Goal: Check status: Check status

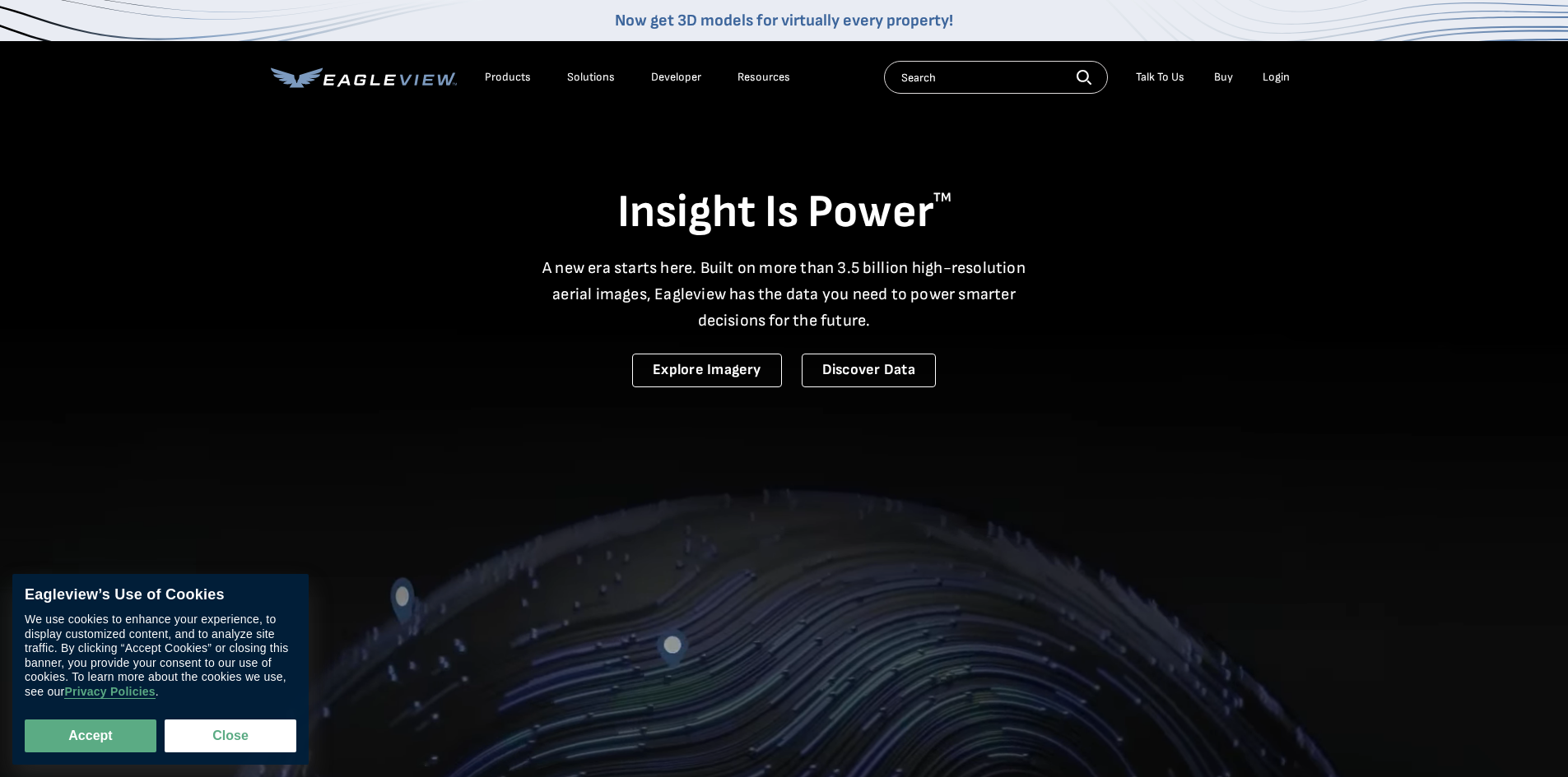
click at [1269, 75] on div "Login" at bounding box center [1275, 78] width 27 height 15
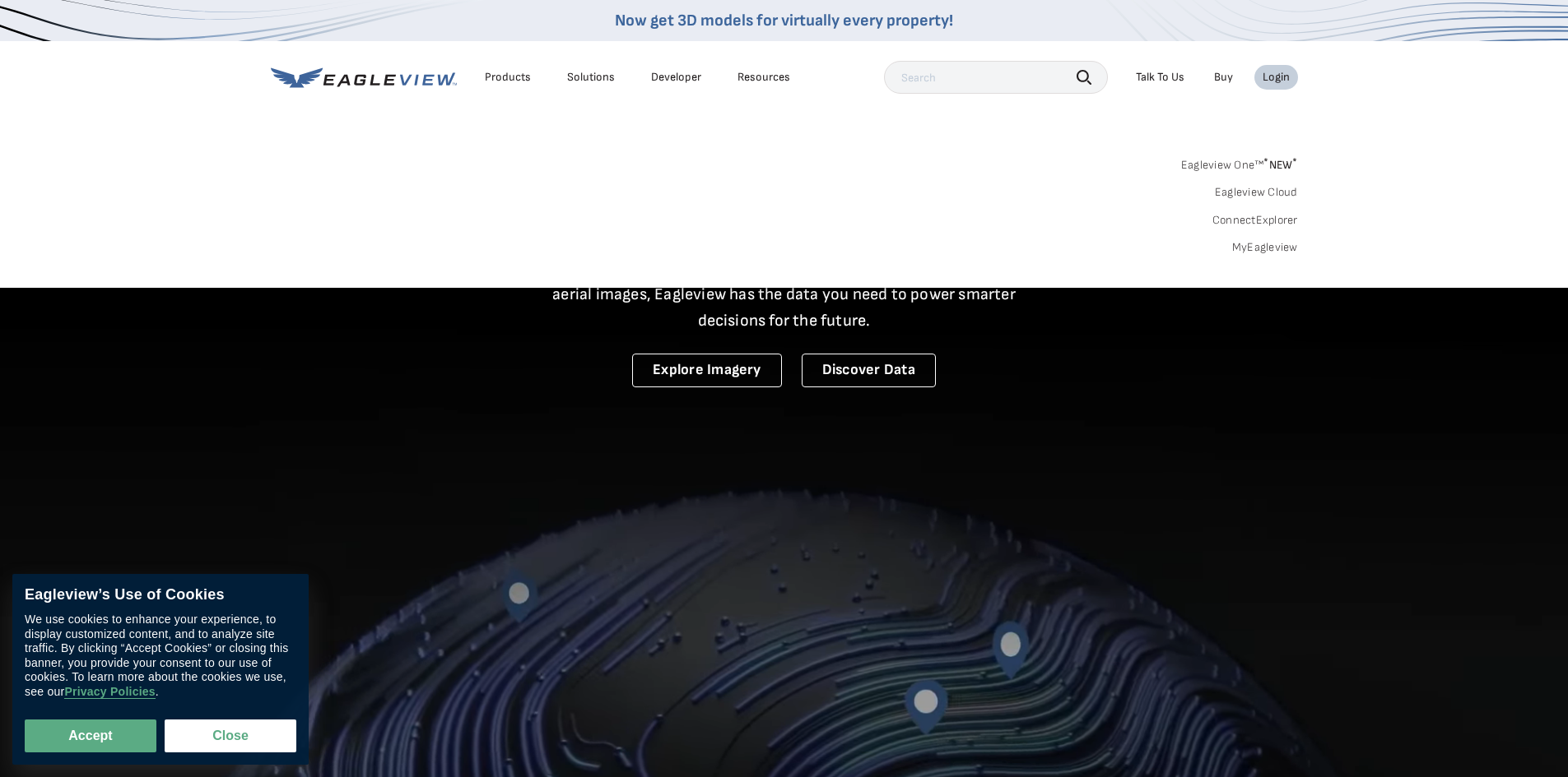
click at [1278, 246] on link "MyEagleview" at bounding box center [1265, 248] width 65 height 15
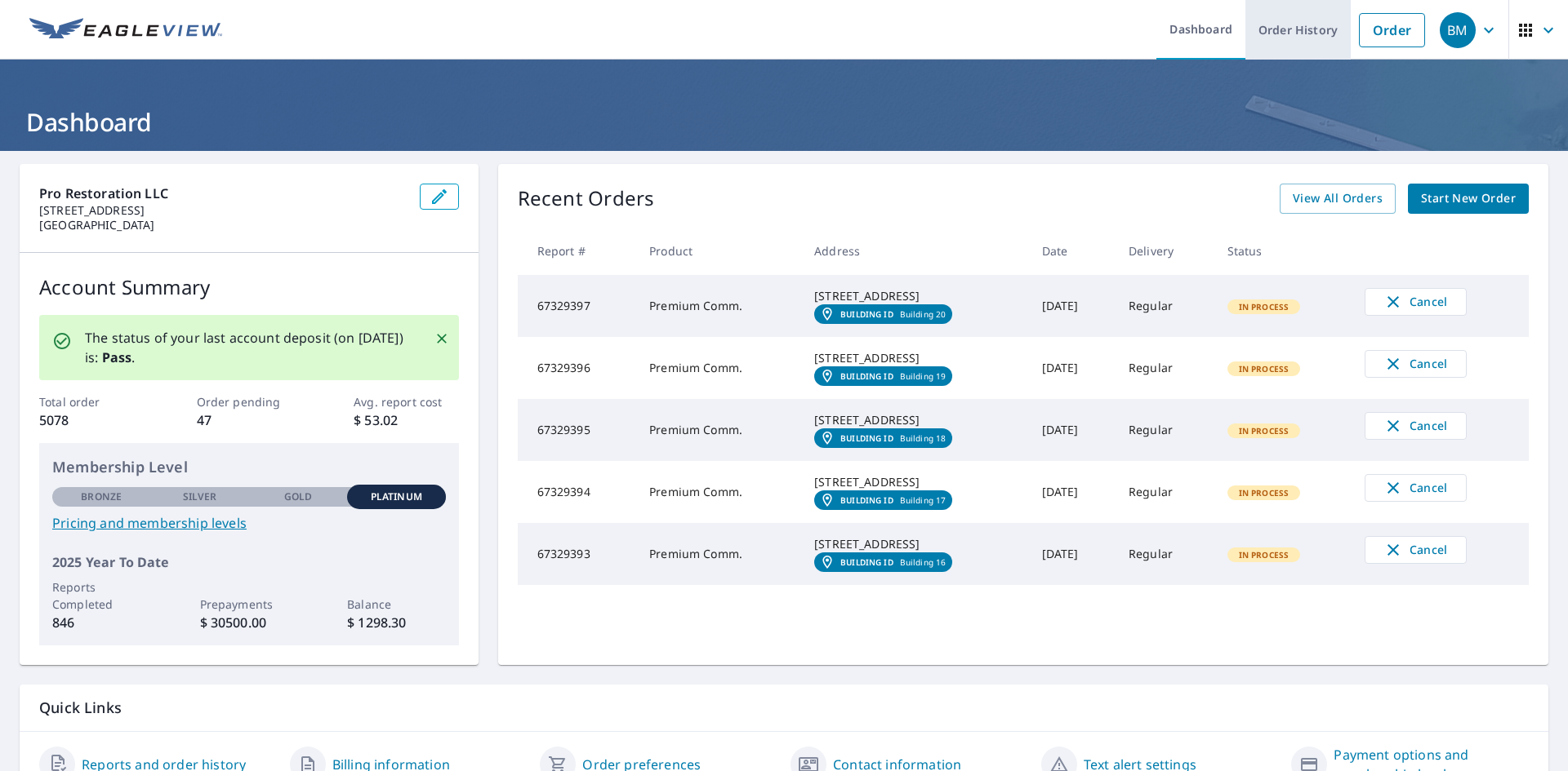
click at [1266, 21] on link "Order History" at bounding box center [1298, 30] width 105 height 59
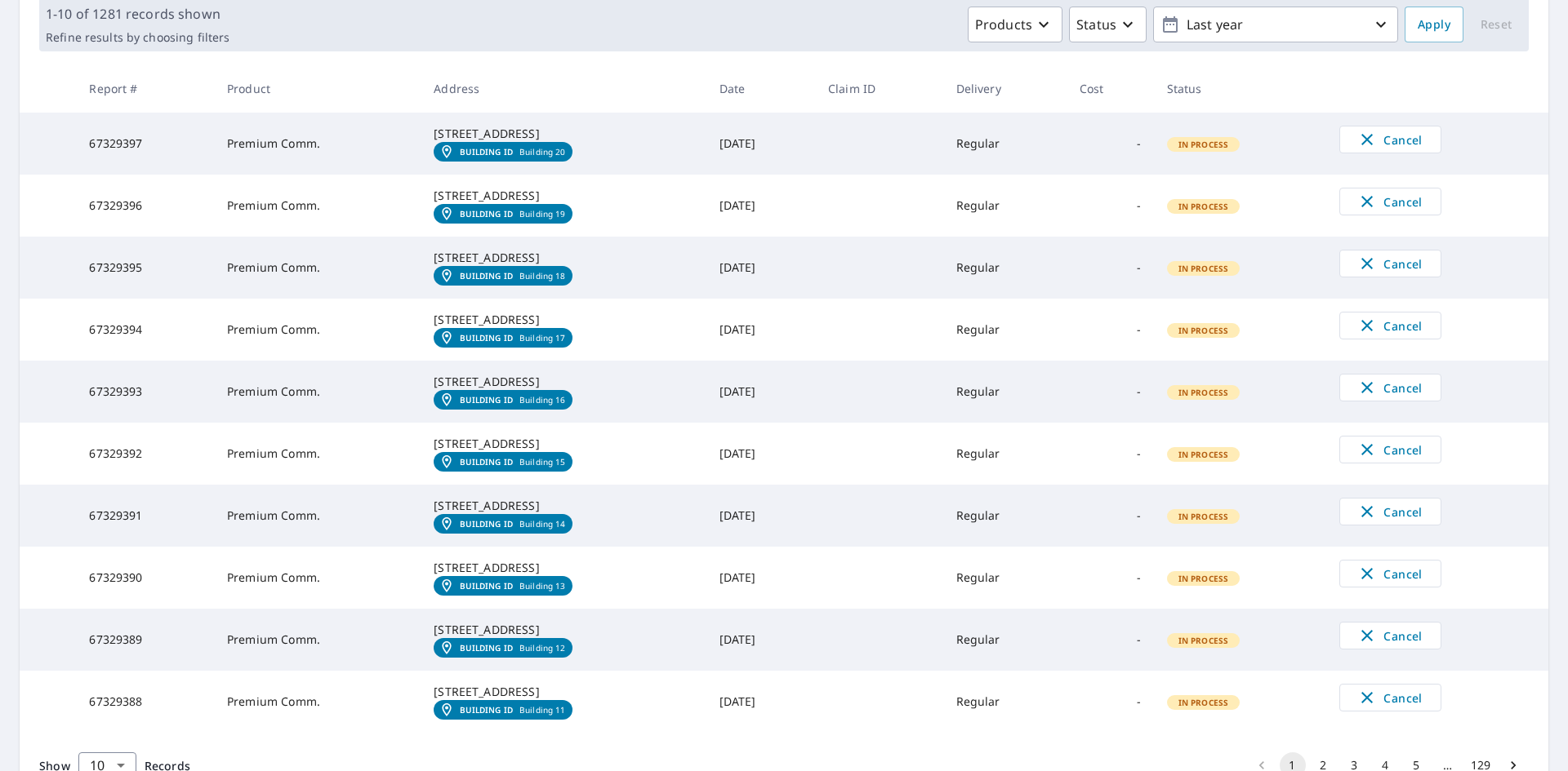
scroll to position [494, 0]
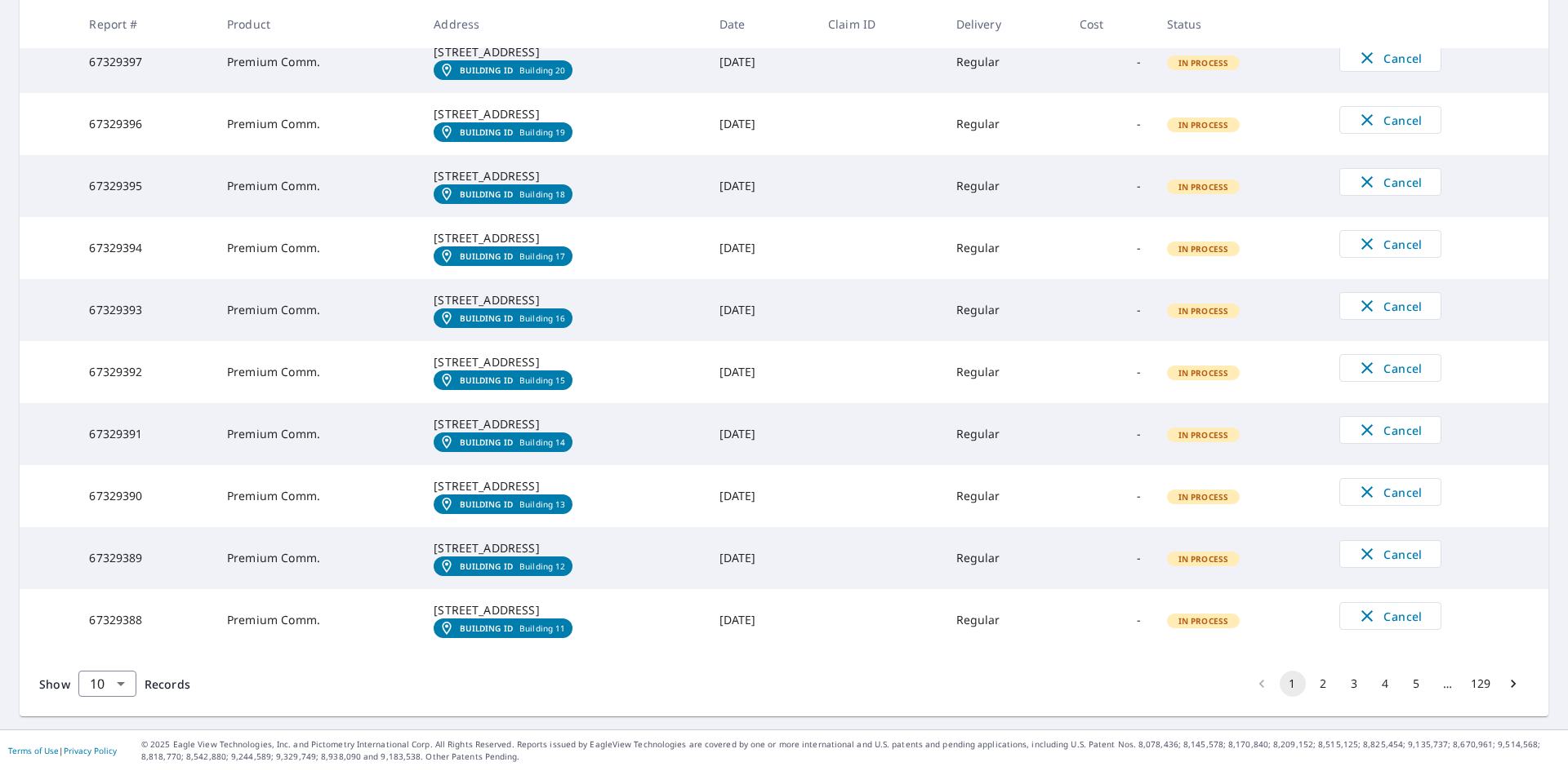
click at [1311, 681] on button "2" at bounding box center [1324, 684] width 26 height 26
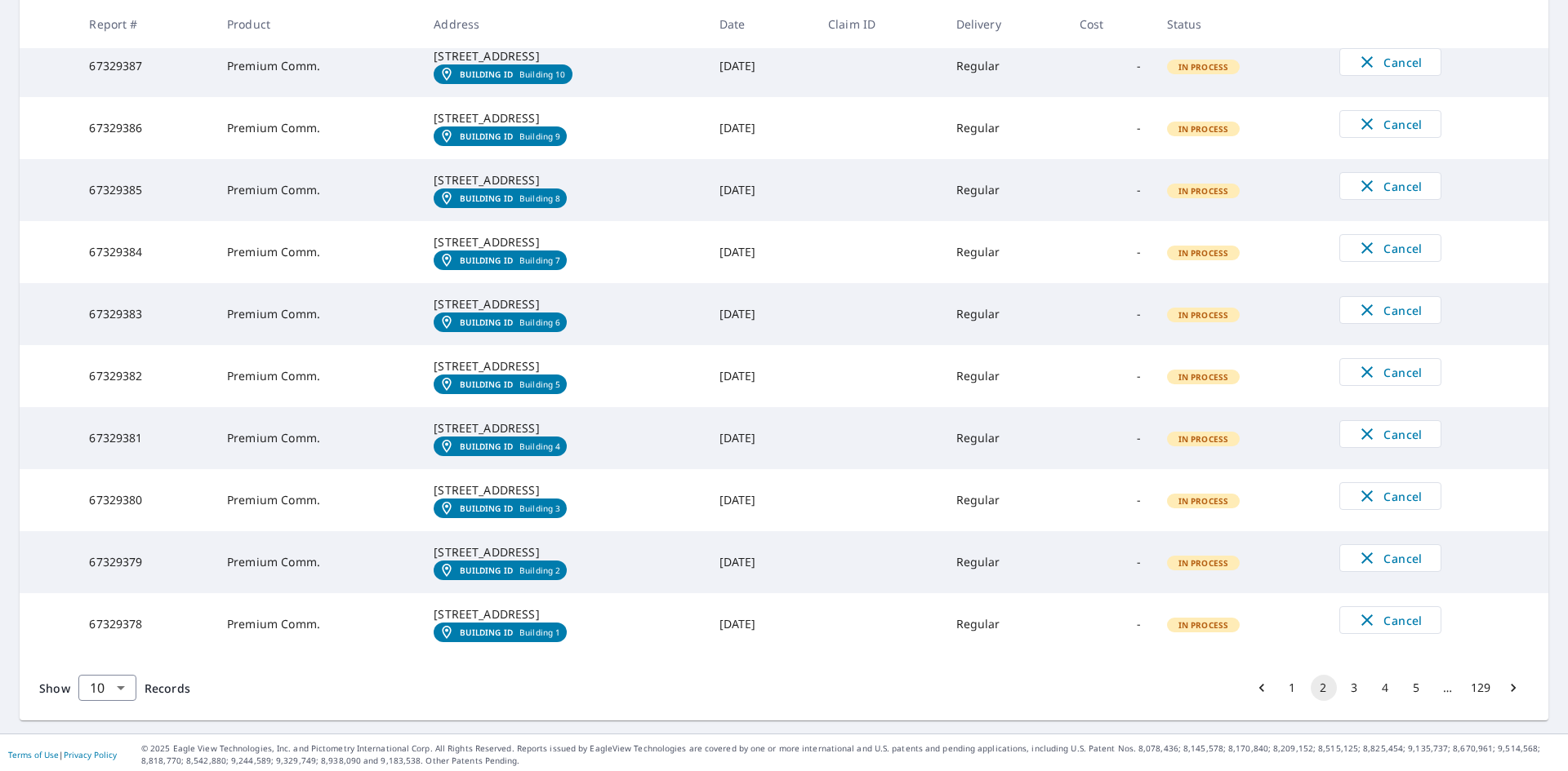
scroll to position [494, 0]
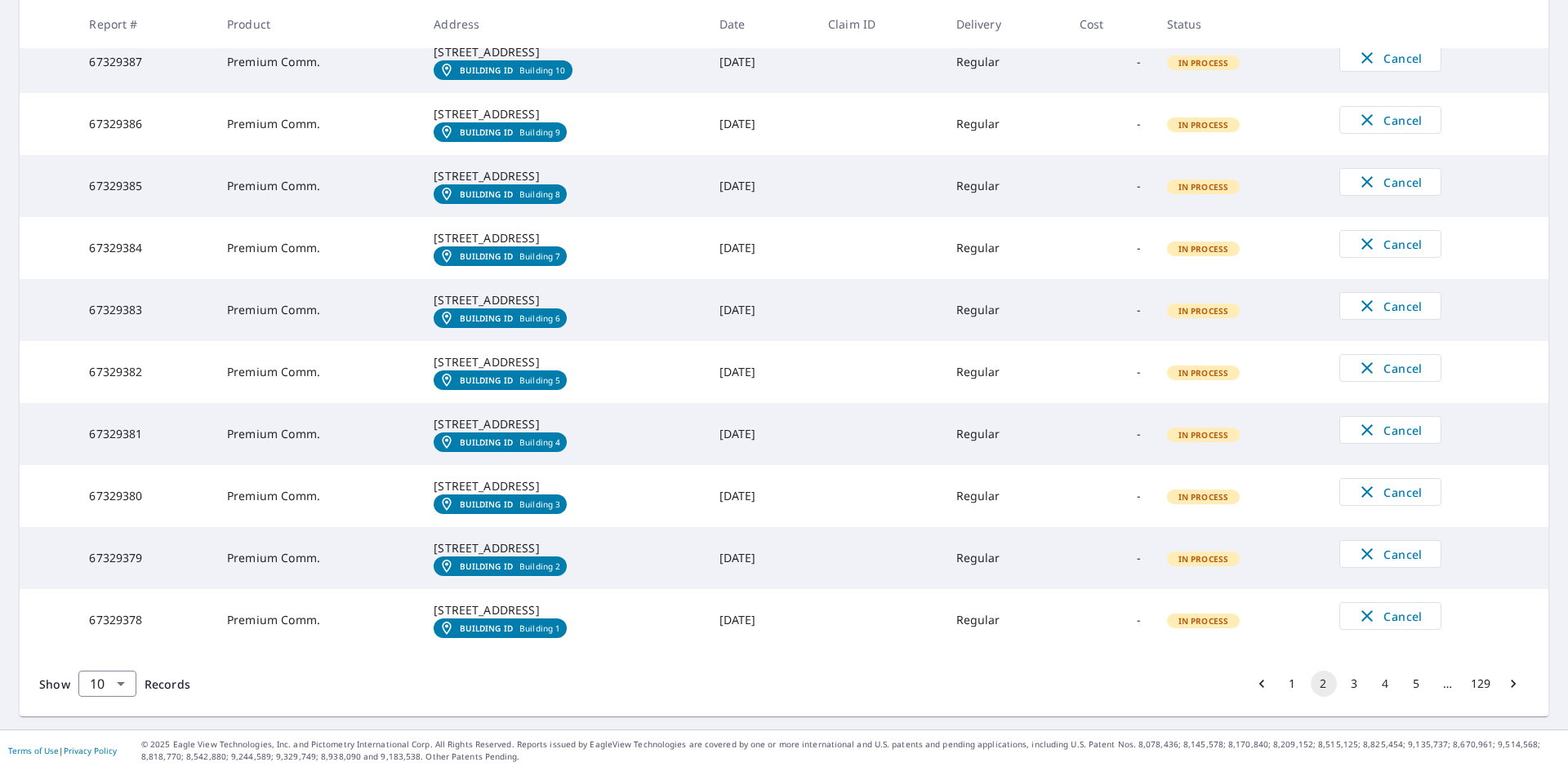
click at [1341, 683] on button "3" at bounding box center [1354, 684] width 26 height 26
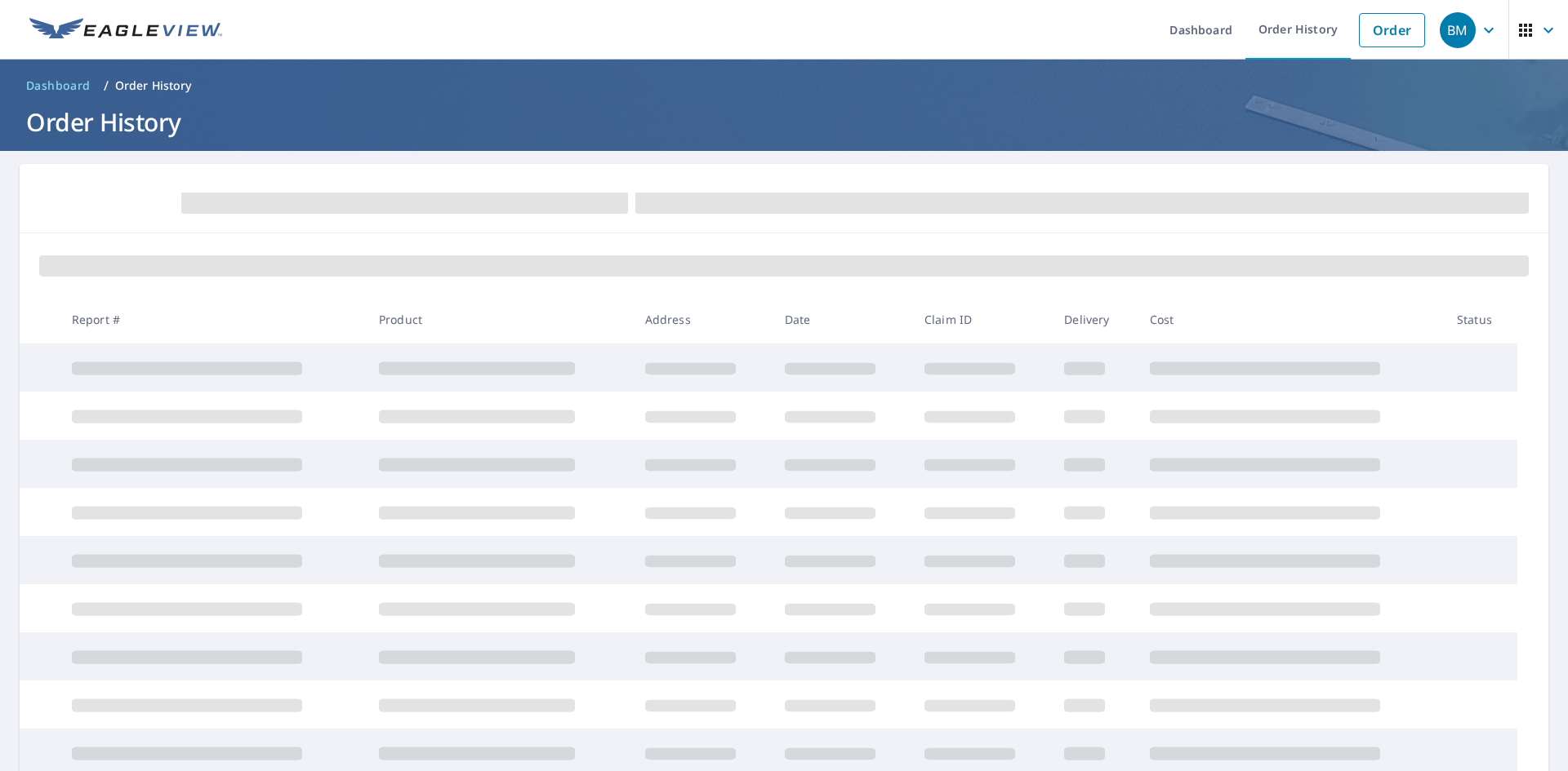
click at [1341, 683] on td at bounding box center [1290, 705] width 307 height 48
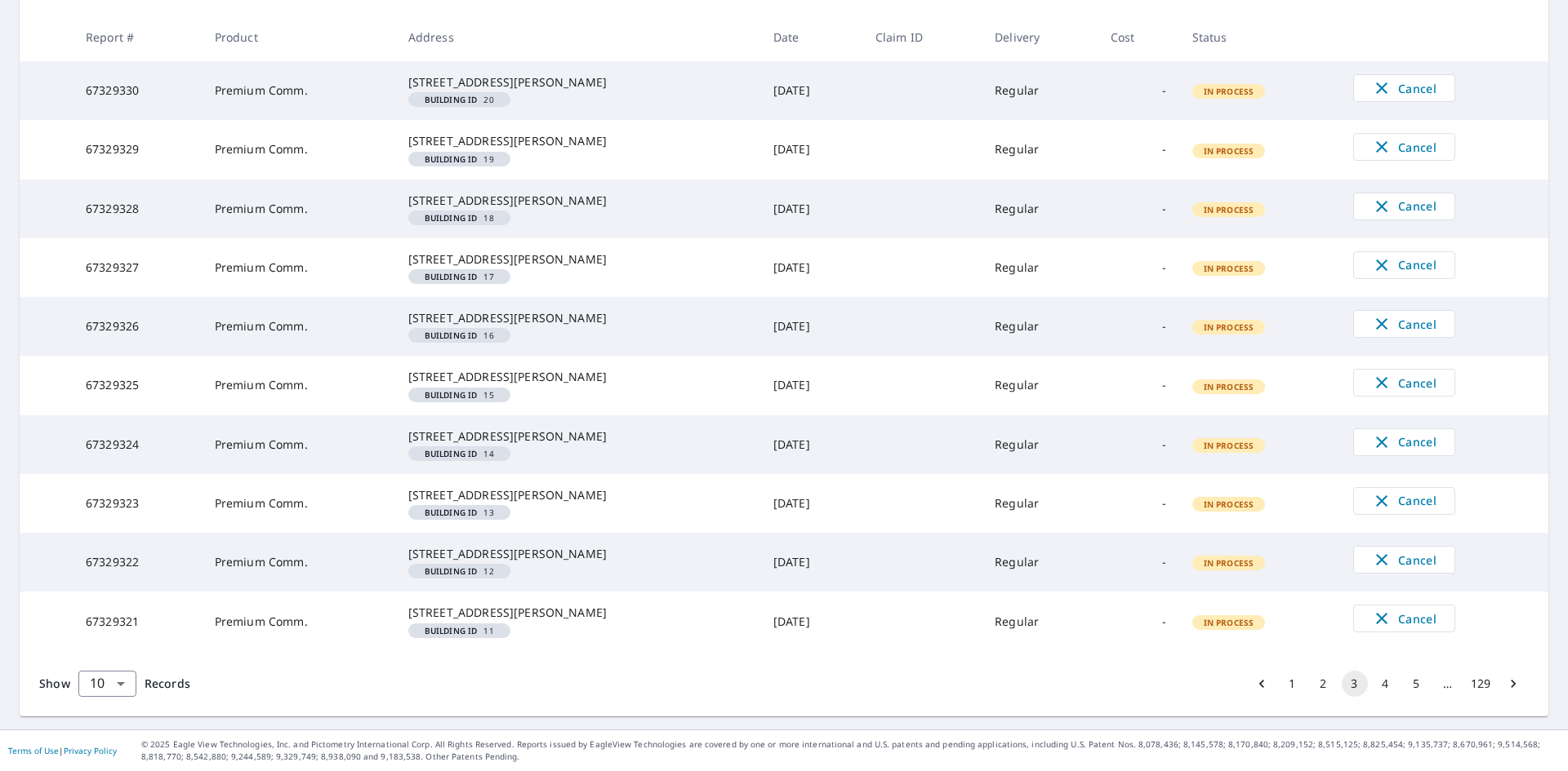
scroll to position [464, 0]
click at [1311, 682] on button "2" at bounding box center [1324, 684] width 26 height 26
